Goal: Transaction & Acquisition: Download file/media

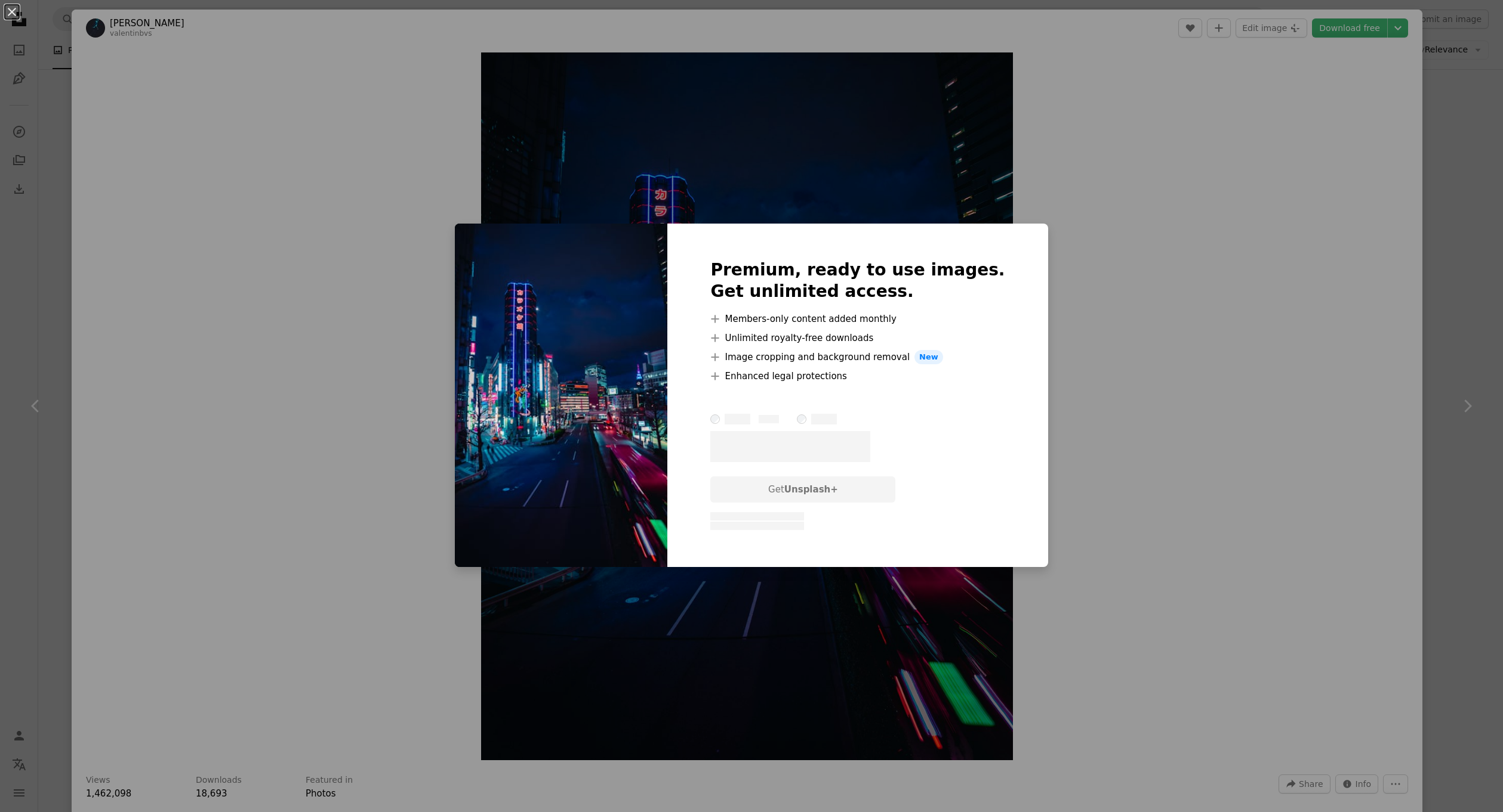
scroll to position [957, 0]
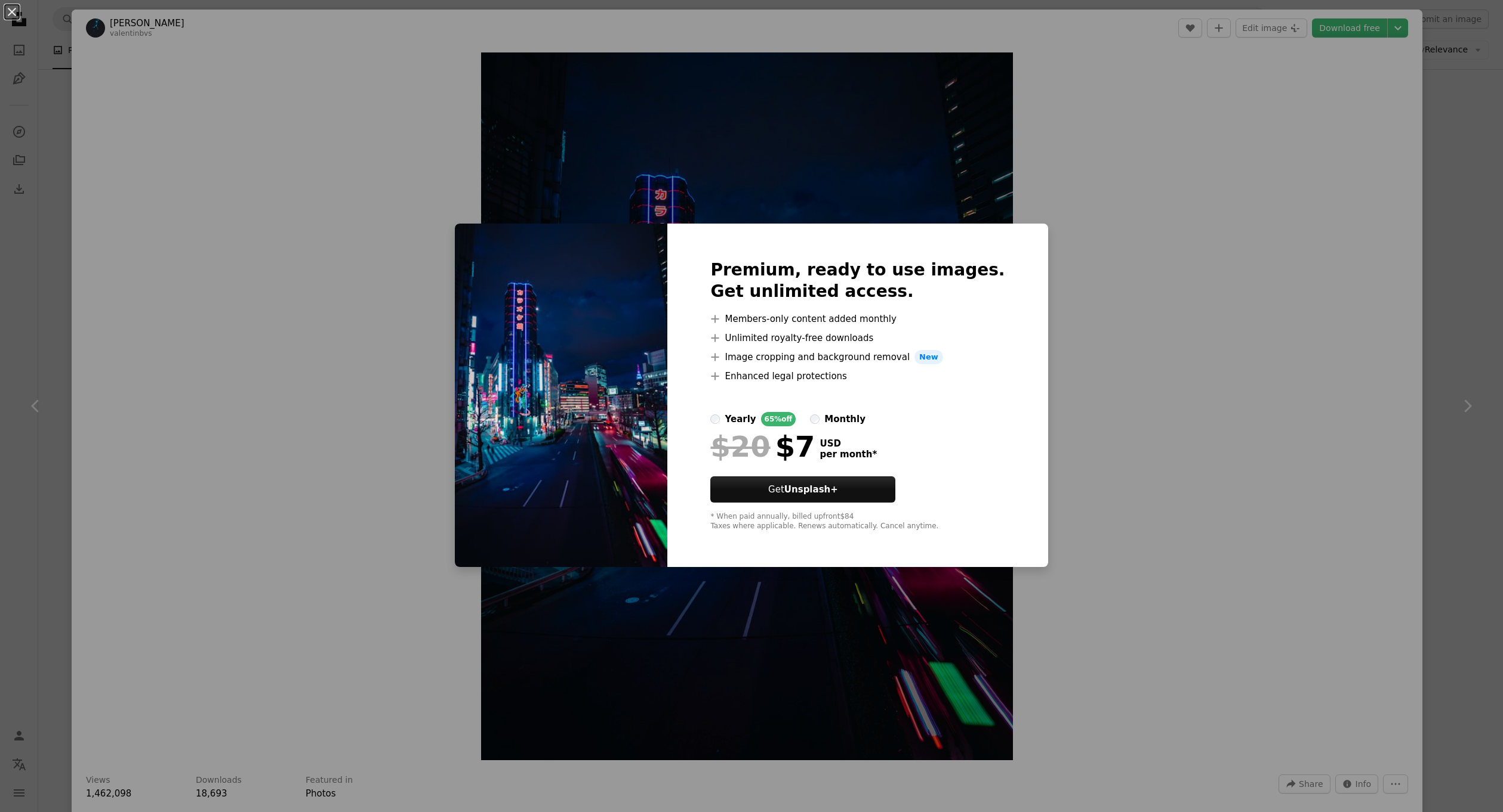
click at [1230, 89] on div "An X shape Premium, ready to use images. Get unlimited access. A plus sign Memb…" at bounding box center [751, 406] width 1503 height 812
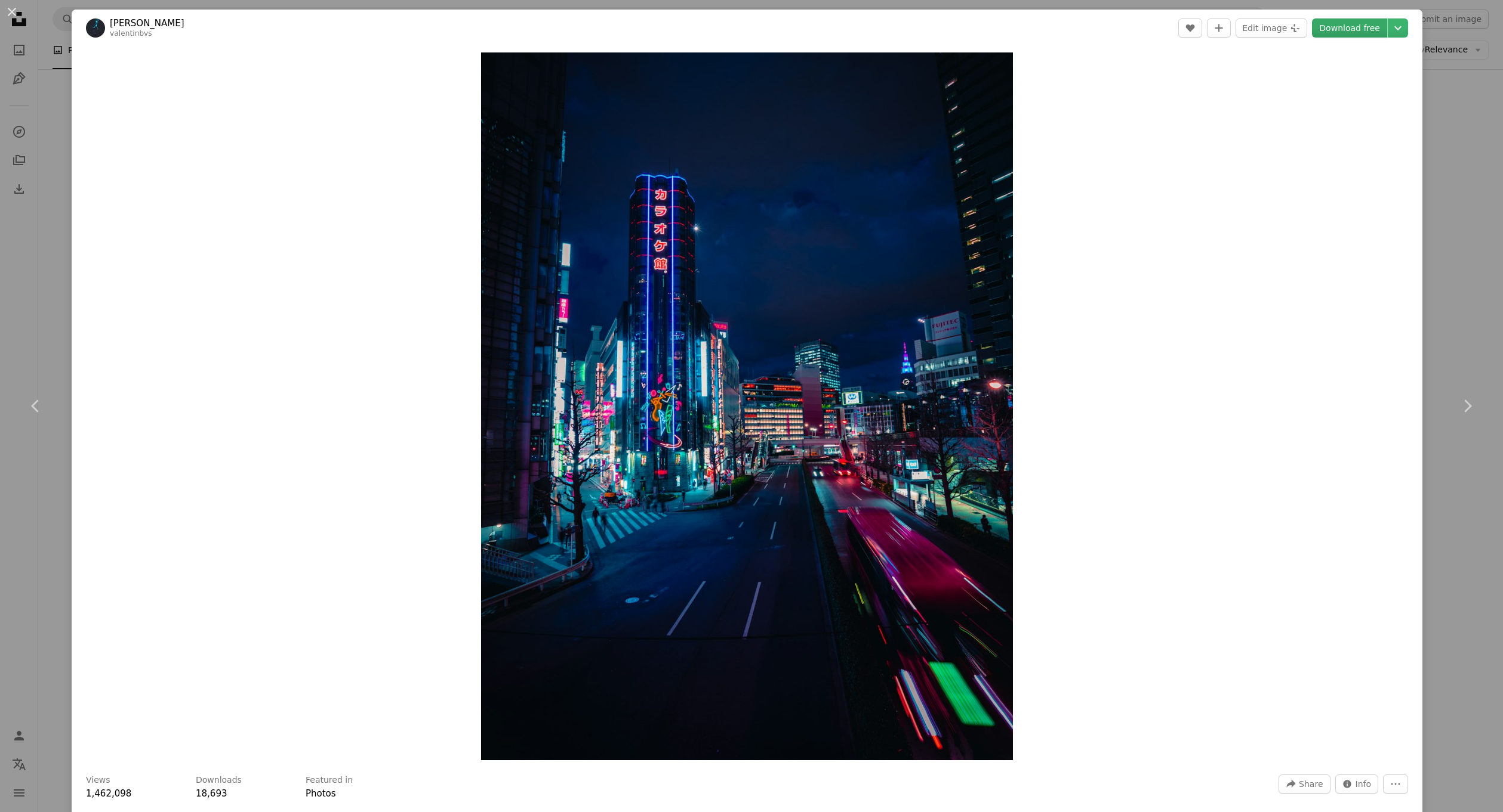
click at [1347, 28] on link "Download free" at bounding box center [1349, 28] width 75 height 19
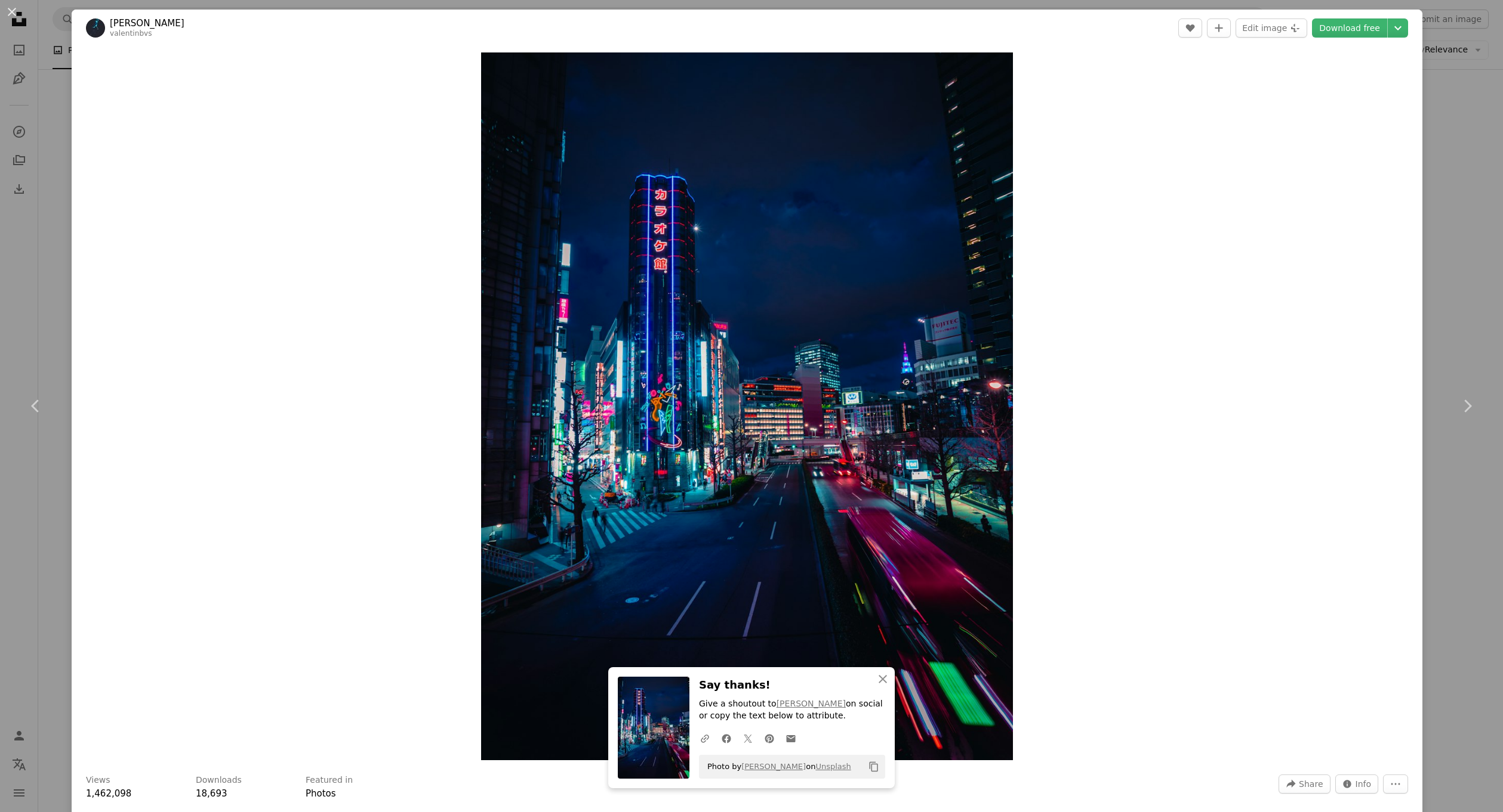
click at [1265, 133] on div "Zoom in" at bounding box center [746, 406] width 1351 height 720
click at [1366, 26] on link "Download free" at bounding box center [1349, 28] width 75 height 19
click at [1385, 58] on div "Choose download size" at bounding box center [1393, 51] width 91 height 19
